Goal: Find specific page/section: Find specific page/section

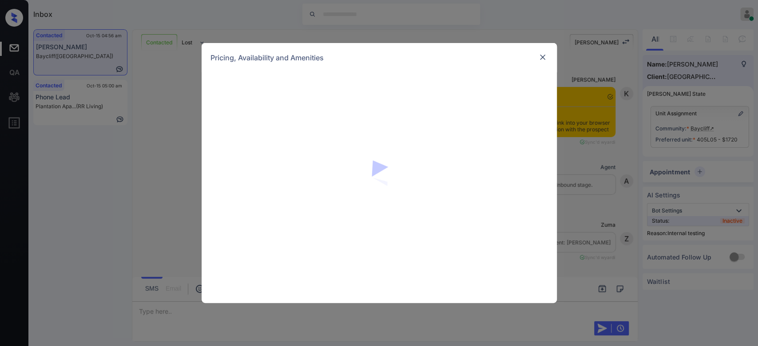
scroll to position [3267, 0]
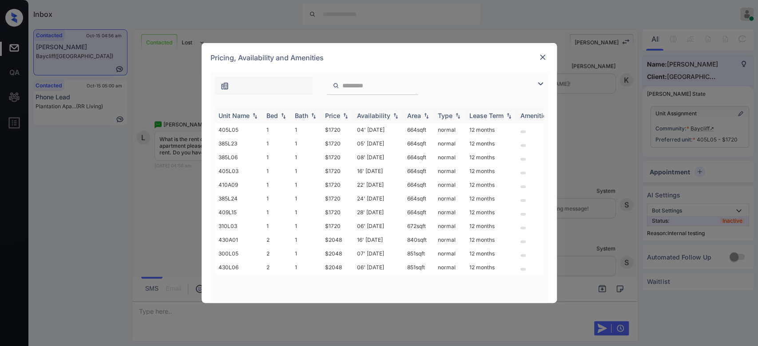
click at [341, 117] on div "Price" at bounding box center [337, 116] width 25 height 8
click at [338, 132] on td "$1720" at bounding box center [338, 130] width 32 height 14
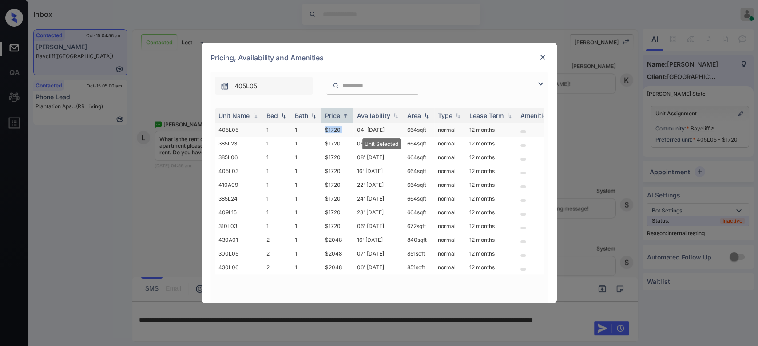
click at [338, 132] on td "$1720" at bounding box center [338, 130] width 32 height 14
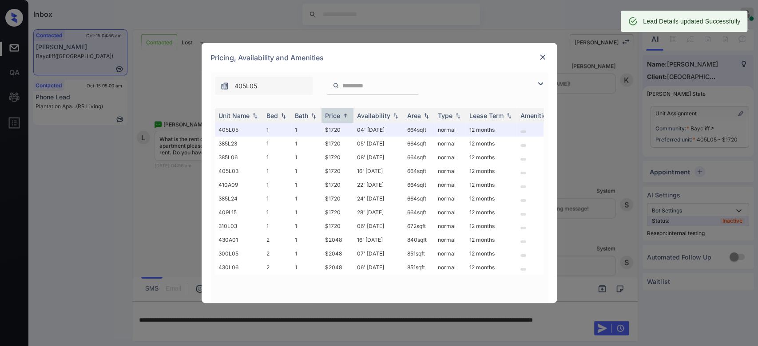
click at [547, 55] on div at bounding box center [542, 57] width 11 height 11
